Goal: Navigation & Orientation: Understand site structure

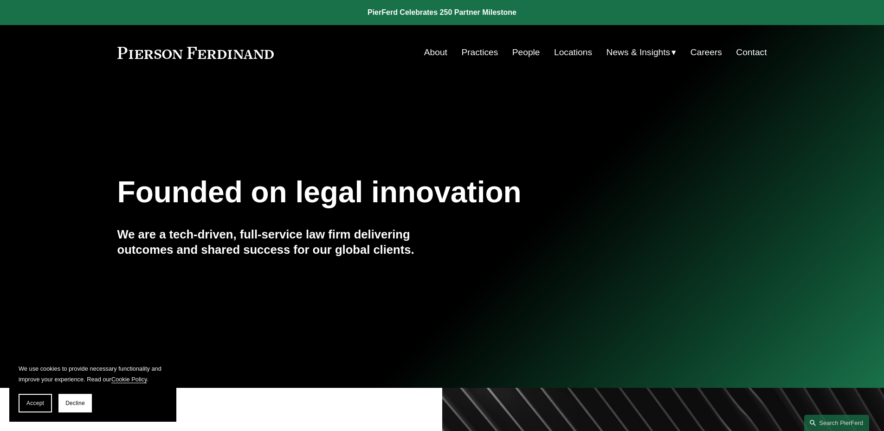
click at [435, 49] on link "About" at bounding box center [435, 53] width 23 height 18
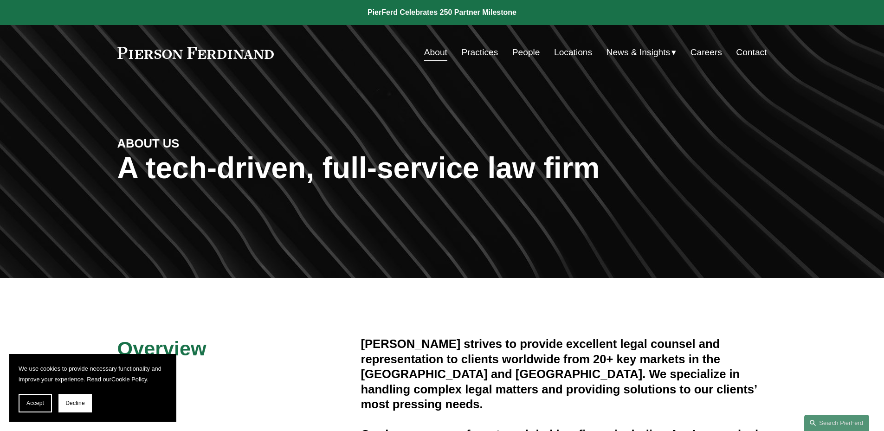
click at [526, 55] on link "People" at bounding box center [527, 53] width 28 height 18
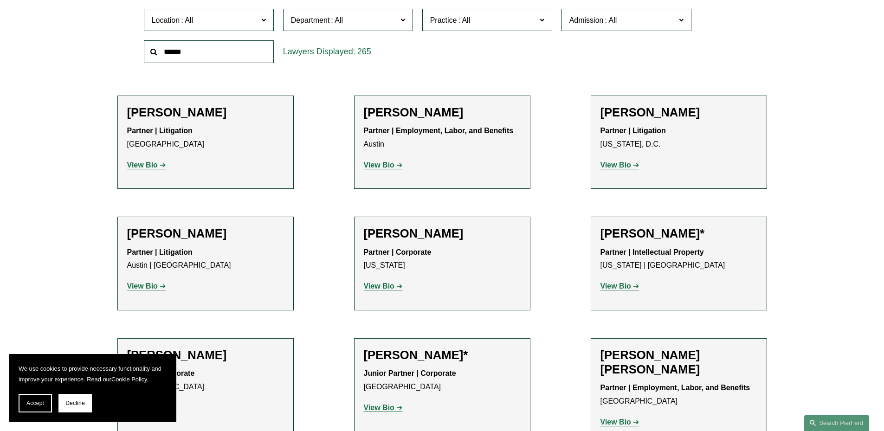
scroll to position [371, 0]
